Goal: Transaction & Acquisition: Register for event/course

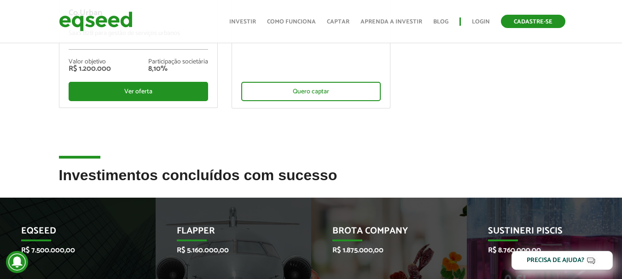
click at [532, 24] on link "Cadastre-se" at bounding box center [533, 21] width 64 height 13
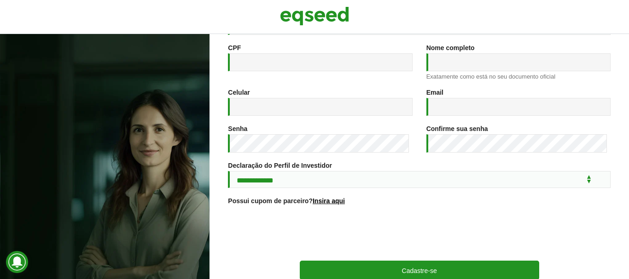
scroll to position [138, 0]
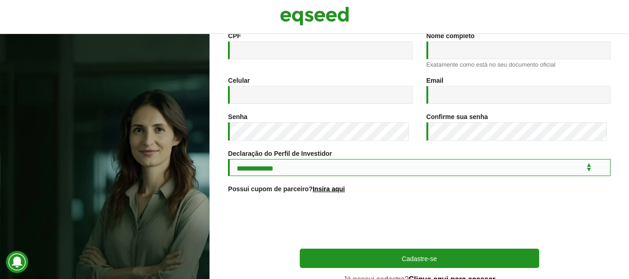
click at [309, 171] on select "**********" at bounding box center [419, 167] width 382 height 17
click at [228, 161] on select "**********" at bounding box center [419, 167] width 382 height 17
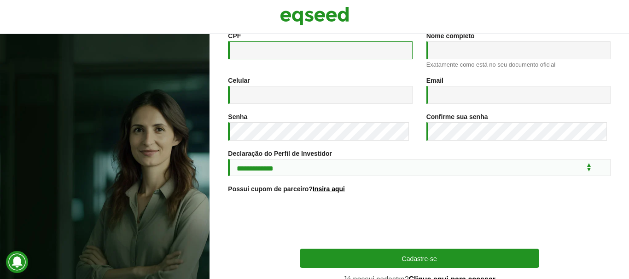
click at [295, 55] on input "CPF *" at bounding box center [320, 50] width 184 height 18
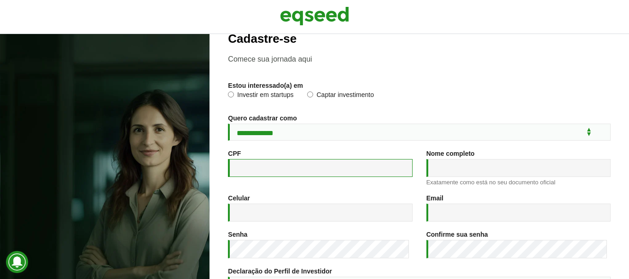
scroll to position [0, 0]
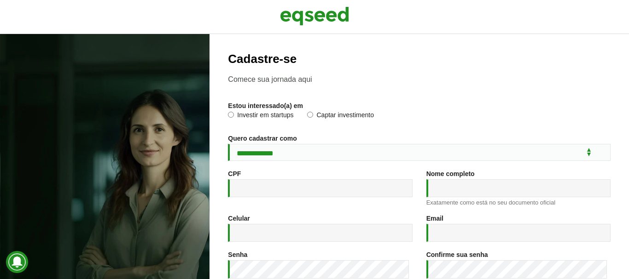
click at [269, 81] on p "Comece sua jornada aqui" at bounding box center [419, 79] width 382 height 9
click at [249, 113] on label "Investir em startups" at bounding box center [260, 116] width 65 height 9
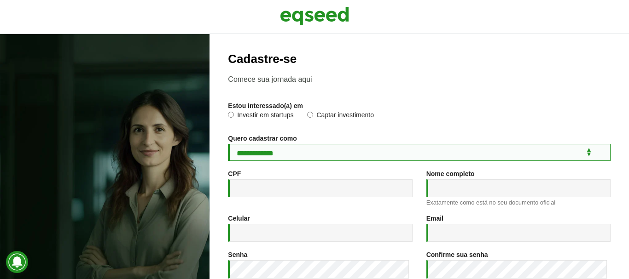
click at [258, 154] on select "**********" at bounding box center [419, 152] width 382 height 17
select select "***"
click at [228, 144] on select "**********" at bounding box center [419, 152] width 382 height 17
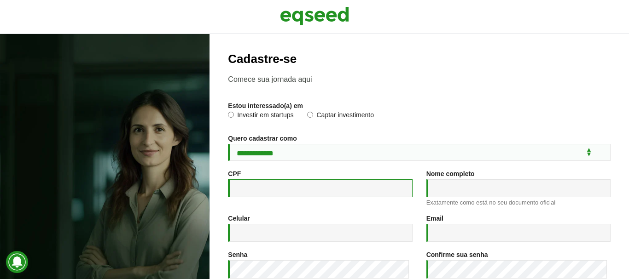
click at [257, 191] on input "CPF *" at bounding box center [320, 188] width 184 height 18
type input "**********"
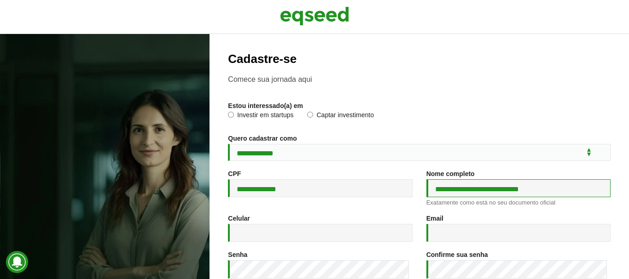
type input "**********"
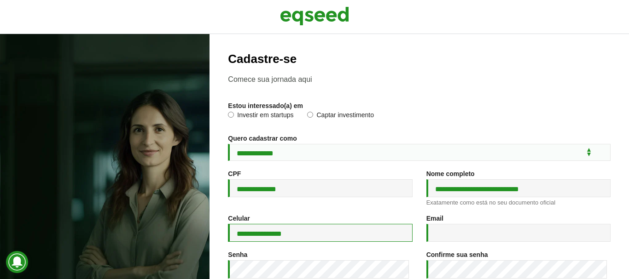
type input "**********"
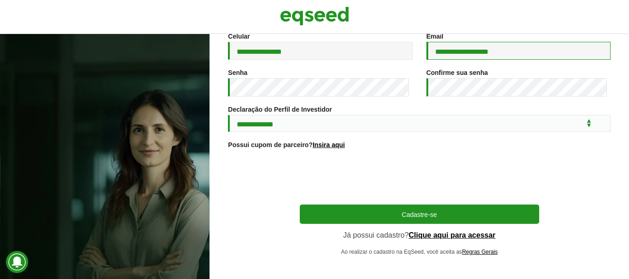
scroll to position [184, 0]
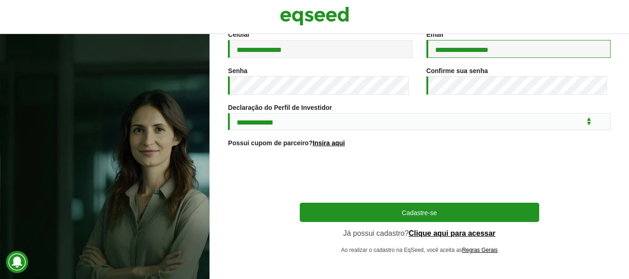
type input "**********"
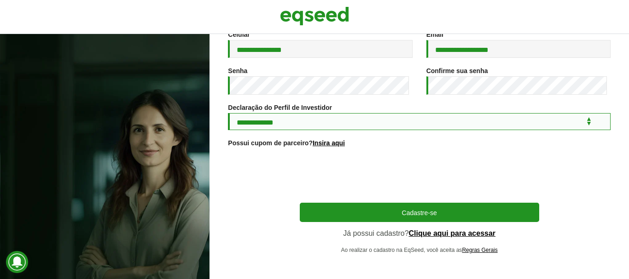
click at [305, 121] on select "**********" at bounding box center [419, 121] width 382 height 17
select select "***"
click at [228, 115] on select "**********" at bounding box center [419, 121] width 382 height 17
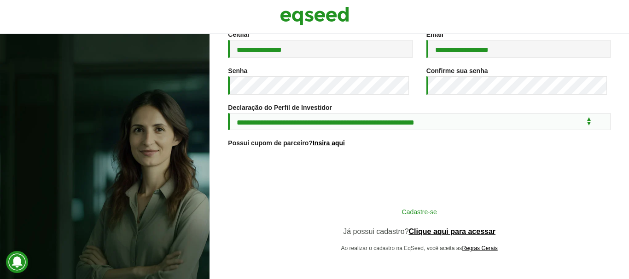
click at [369, 206] on button "Cadastre-se" at bounding box center [419, 211] width 239 height 17
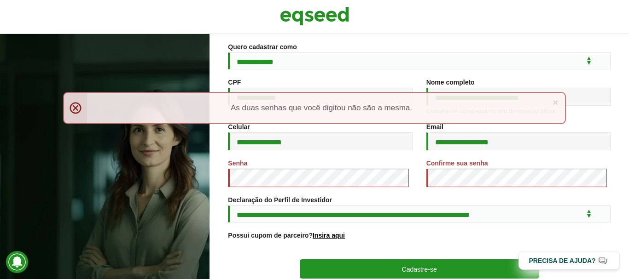
scroll to position [92, 0]
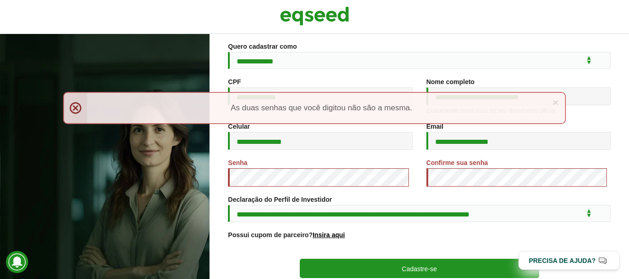
click at [75, 107] on div "× Menssagem de erro As duas senhas que você digitou não são a mesma." at bounding box center [314, 108] width 503 height 32
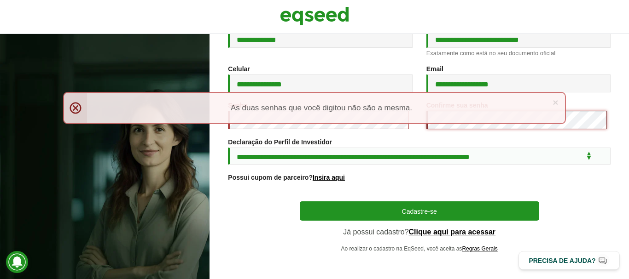
scroll to position [153, 0]
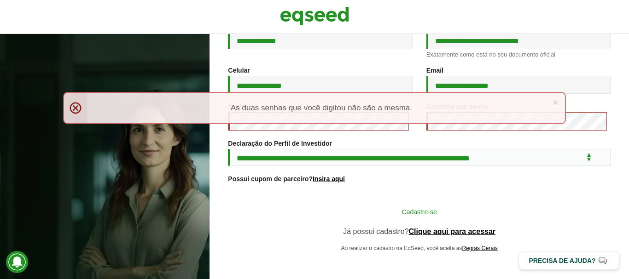
click at [400, 207] on button "Cadastre-se" at bounding box center [419, 211] width 239 height 17
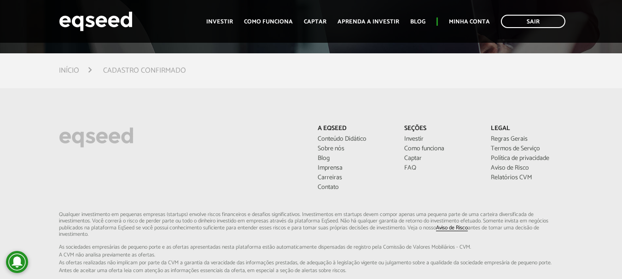
scroll to position [184, 0]
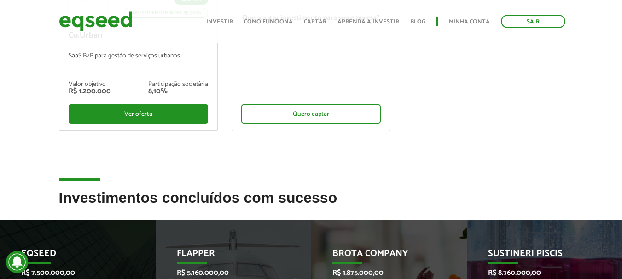
scroll to position [230, 0]
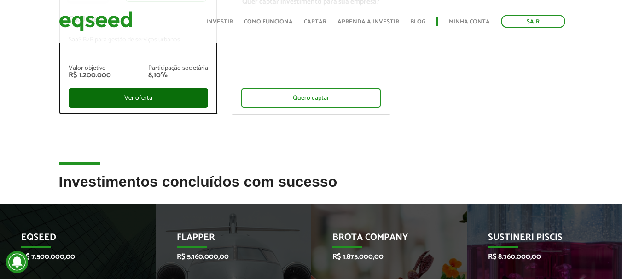
click at [122, 101] on div "Ver oferta" at bounding box center [138, 97] width 139 height 19
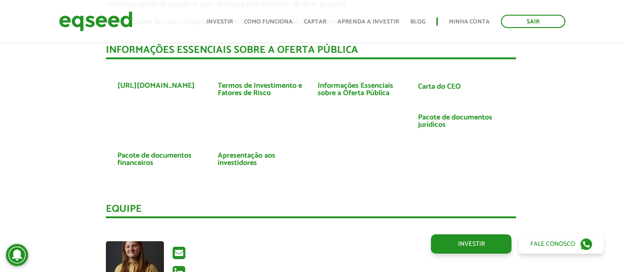
scroll to position [1815, 0]
click at [434, 123] on link "Pacote de documentos jurídicos" at bounding box center [461, 121] width 87 height 15
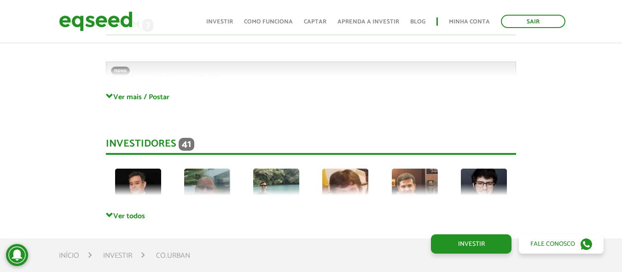
scroll to position [2170, 0]
click at [113, 92] on div "Fórum 7 Comentários novo Gabriel.Poyart em 23/07/2025 - 09:22 Bem-vindo(a) ao f…" at bounding box center [311, 46] width 410 height 92
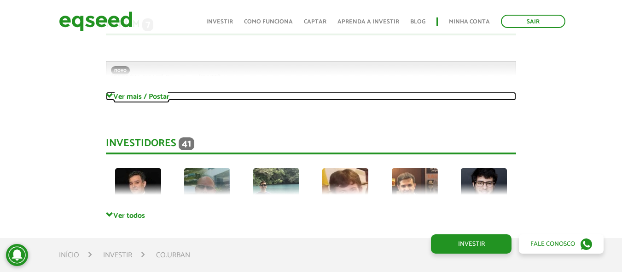
click at [108, 97] on span at bounding box center [109, 96] width 7 height 7
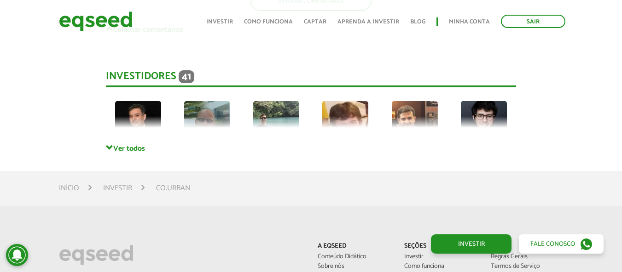
scroll to position [3212, 0]
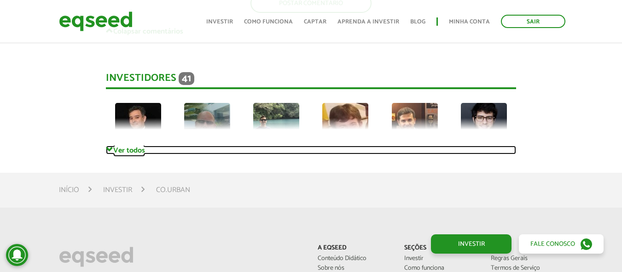
click at [117, 151] on link "Ver todos" at bounding box center [311, 150] width 410 height 9
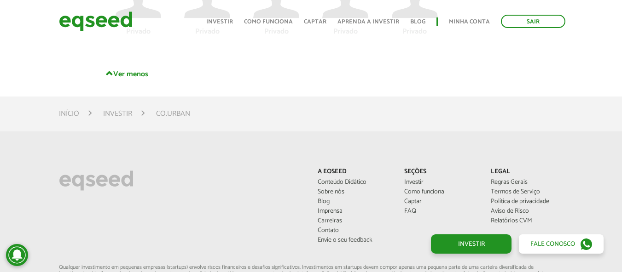
scroll to position [3890, 0]
click at [324, 191] on link "Sobre nós" at bounding box center [354, 192] width 73 height 6
click at [523, 21] on link "Sair" at bounding box center [533, 21] width 64 height 13
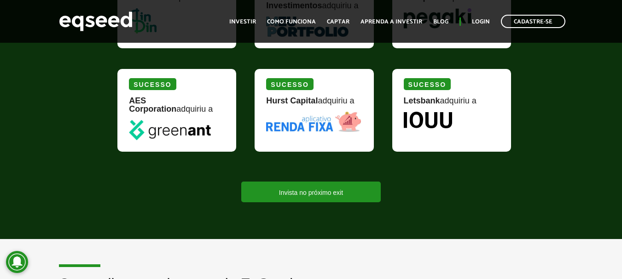
scroll to position [1212, 0]
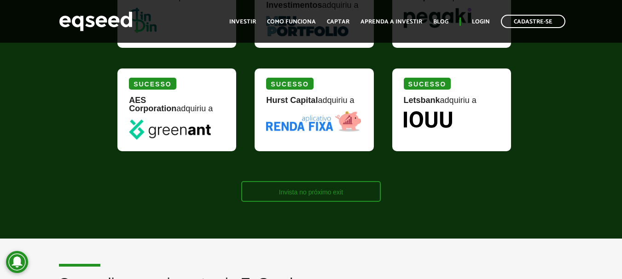
click at [316, 193] on link "Invista no próximo exit" at bounding box center [310, 191] width 139 height 21
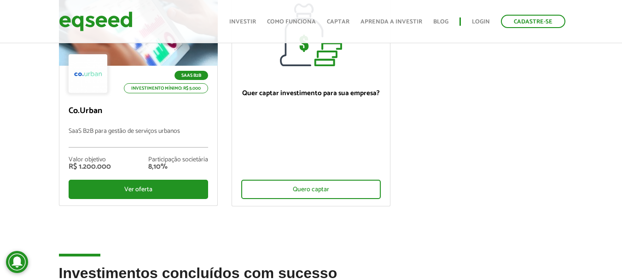
scroll to position [141, 0]
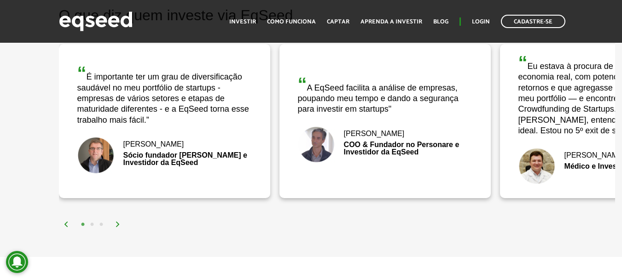
scroll to position [1481, 0]
click at [116, 223] on img at bounding box center [118, 224] width 6 height 6
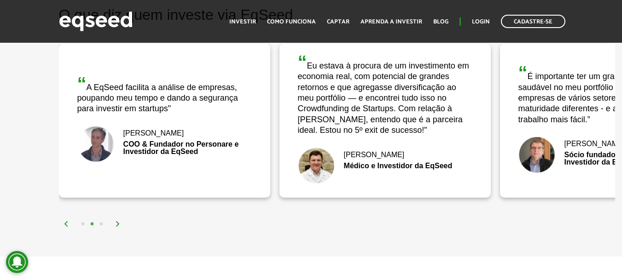
click at [116, 223] on img at bounding box center [118, 224] width 6 height 6
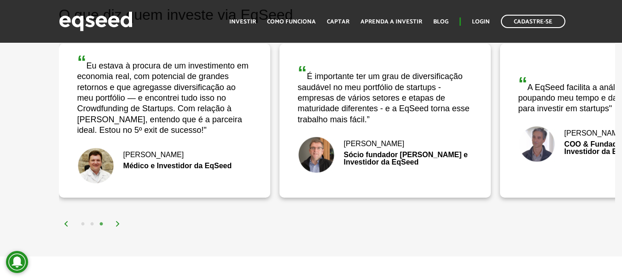
click at [116, 223] on img at bounding box center [118, 224] width 6 height 6
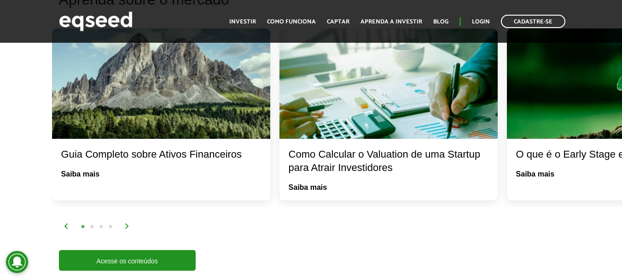
scroll to position [1783, 0]
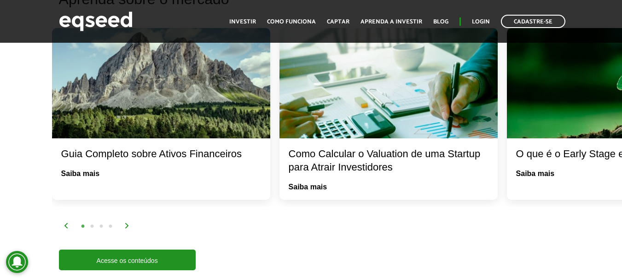
click at [126, 224] on img at bounding box center [127, 226] width 6 height 6
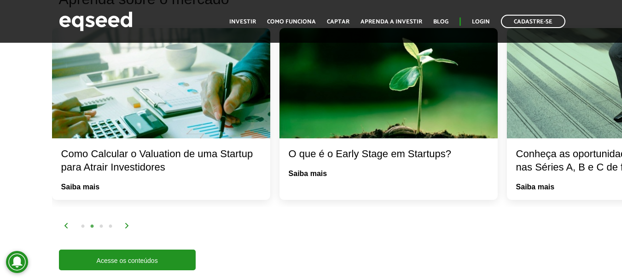
click at [126, 224] on img at bounding box center [127, 226] width 6 height 6
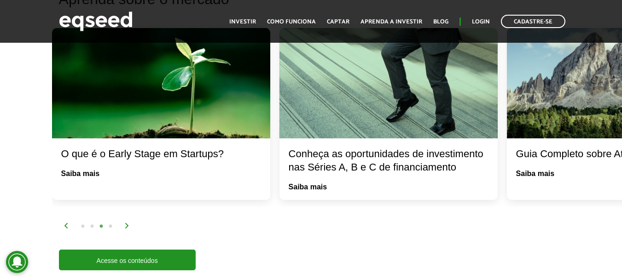
click at [126, 224] on img at bounding box center [127, 226] width 6 height 6
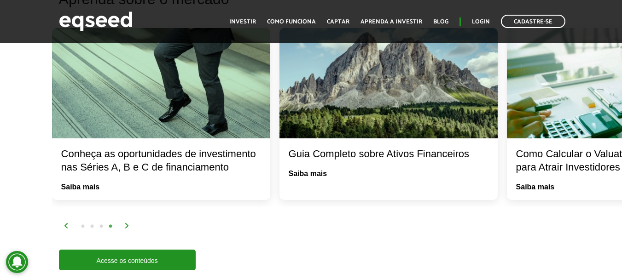
click at [126, 224] on img at bounding box center [127, 226] width 6 height 6
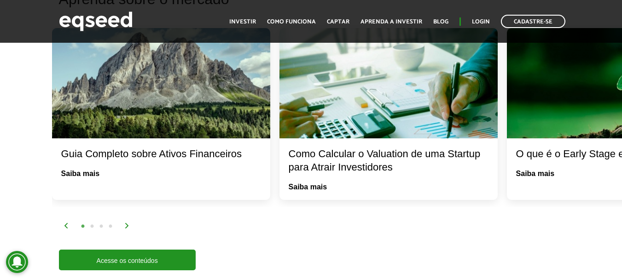
click at [126, 224] on img at bounding box center [127, 226] width 6 height 6
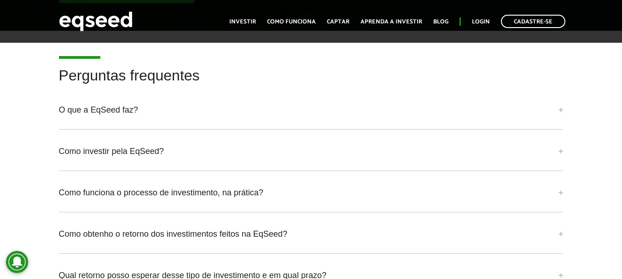
scroll to position [2253, 0]
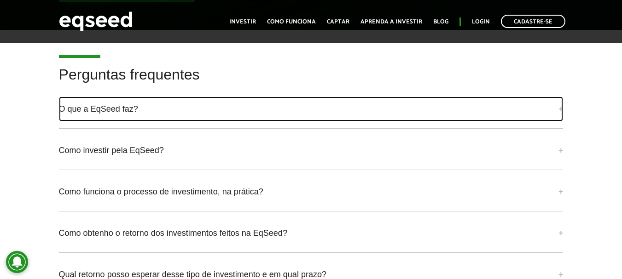
click at [102, 104] on link "O que a EqSeed faz?" at bounding box center [311, 109] width 504 height 25
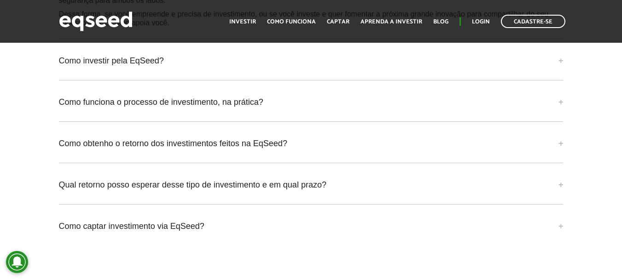
scroll to position [2481, 0]
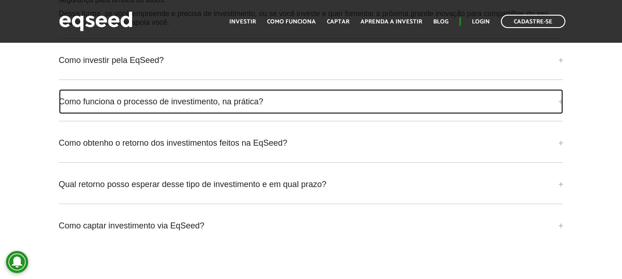
click at [66, 103] on link "Como funciona o processo de investimento, na prática?" at bounding box center [311, 101] width 504 height 25
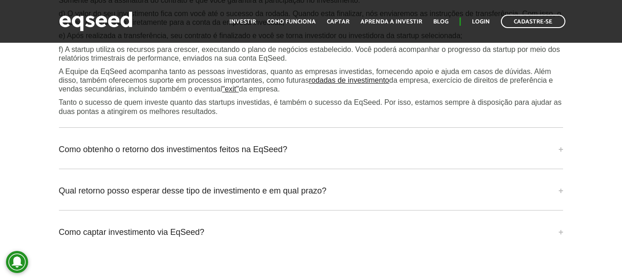
scroll to position [2654, 0]
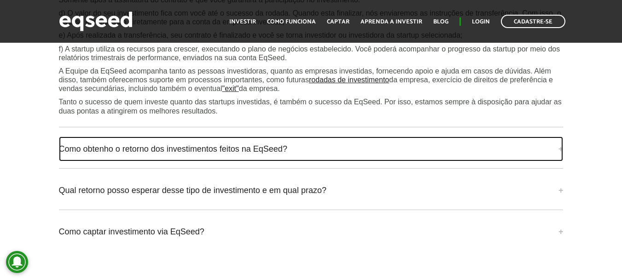
click at [59, 150] on link "Como obtenho o retorno dos investimentos feitos na EqSeed?" at bounding box center [311, 149] width 504 height 25
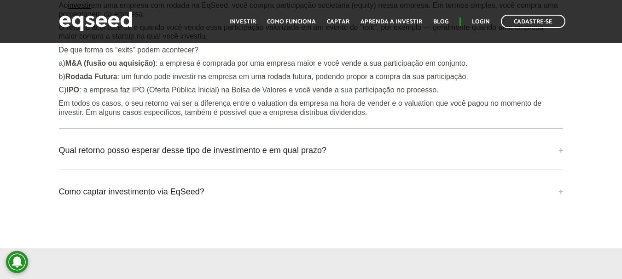
scroll to position [2819, 0]
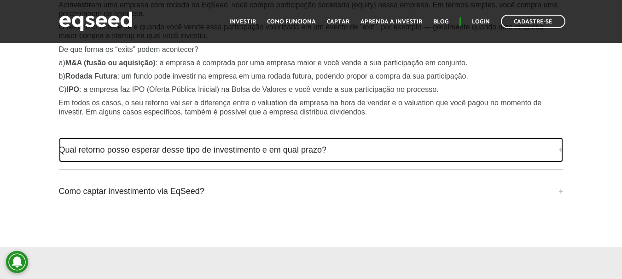
click at [62, 148] on link "Qual retorno posso esperar desse tipo de investimento e em qual prazo?" at bounding box center [311, 150] width 504 height 25
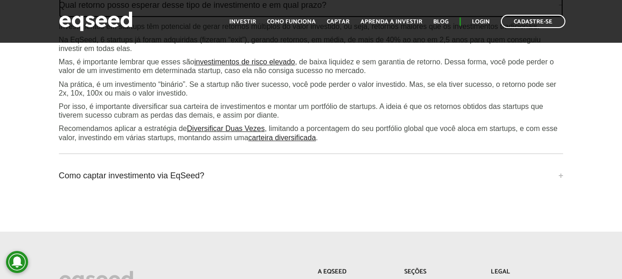
scroll to position [2965, 0]
click at [219, 127] on link "Diversificar Duas Vezes" at bounding box center [226, 128] width 78 height 7
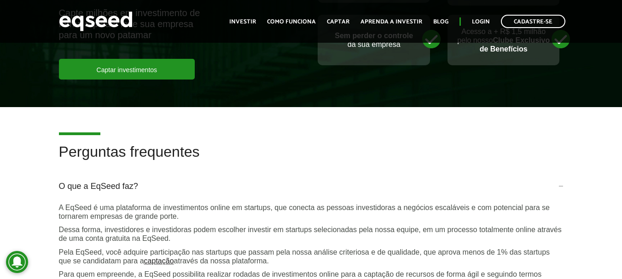
scroll to position [2175, 0]
